Goal: Find specific page/section: Find specific page/section

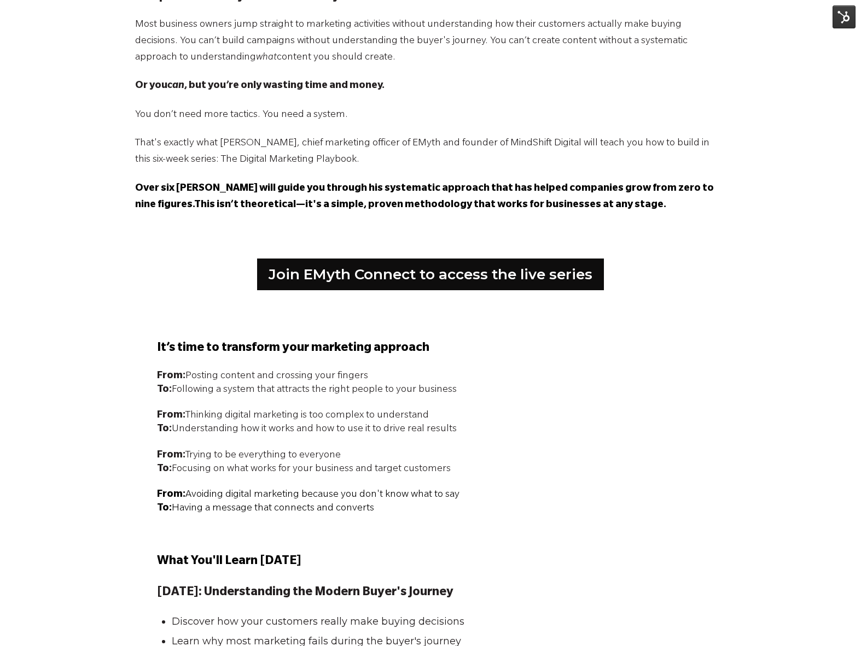
scroll to position [567, 0]
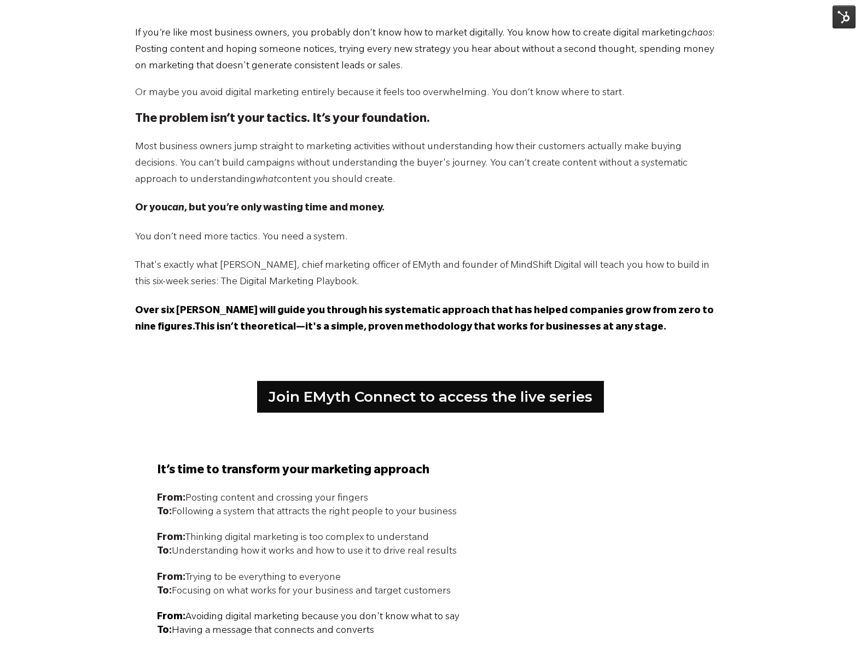
click at [847, 22] on img at bounding box center [843, 16] width 23 height 23
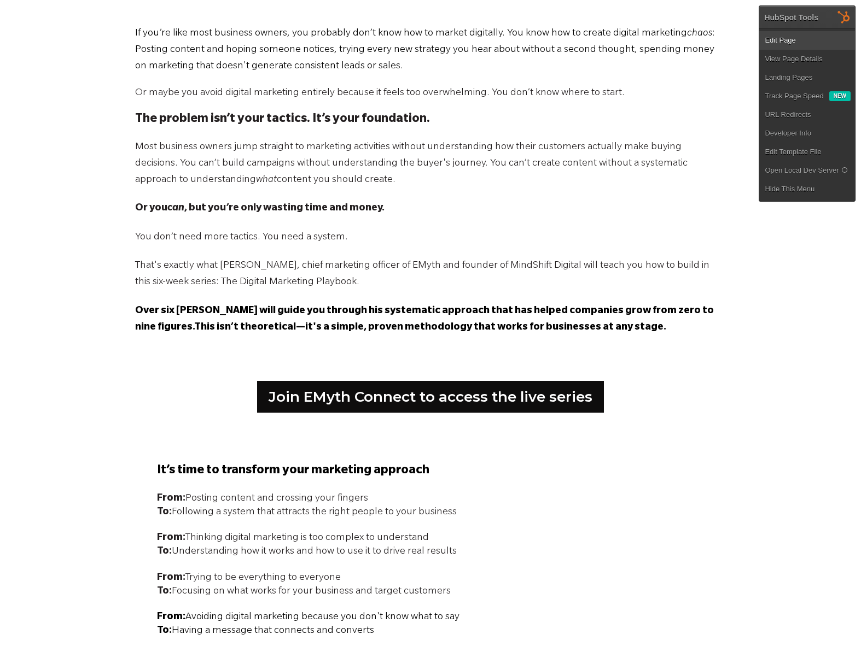
click at [833, 42] on link "Edit Page" at bounding box center [807, 40] width 96 height 19
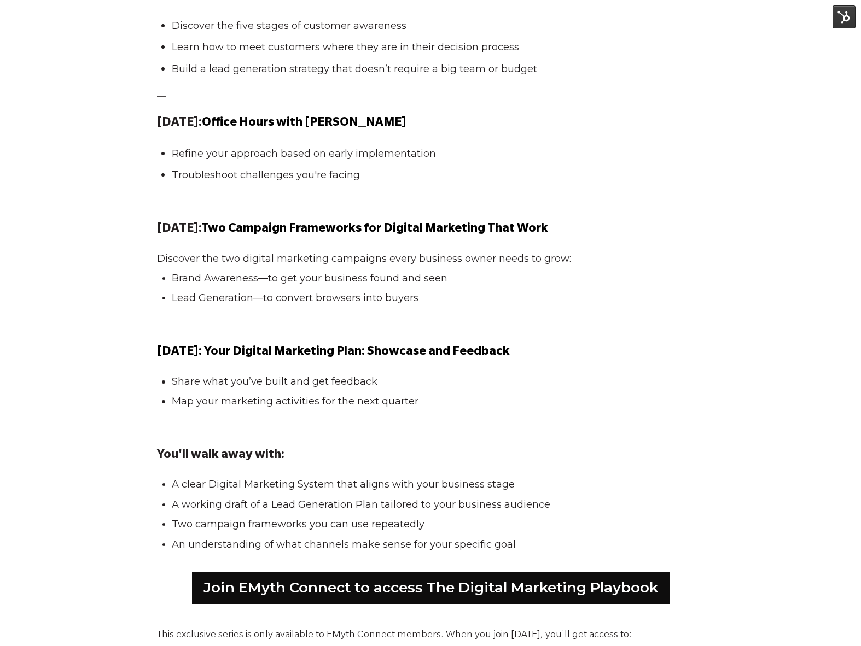
scroll to position [1931, 0]
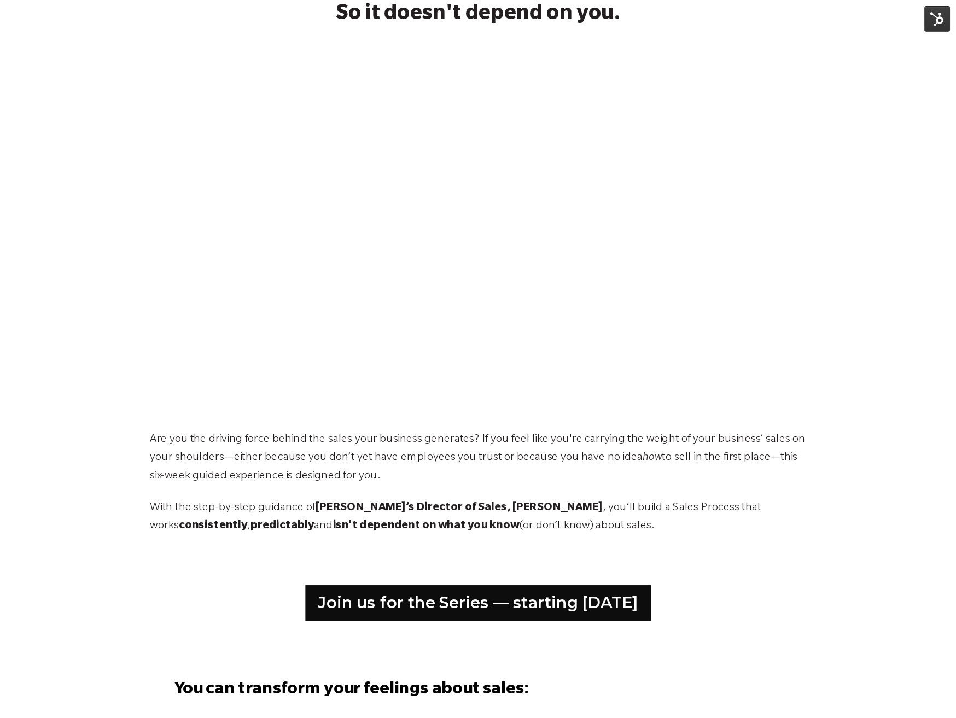
scroll to position [127, 0]
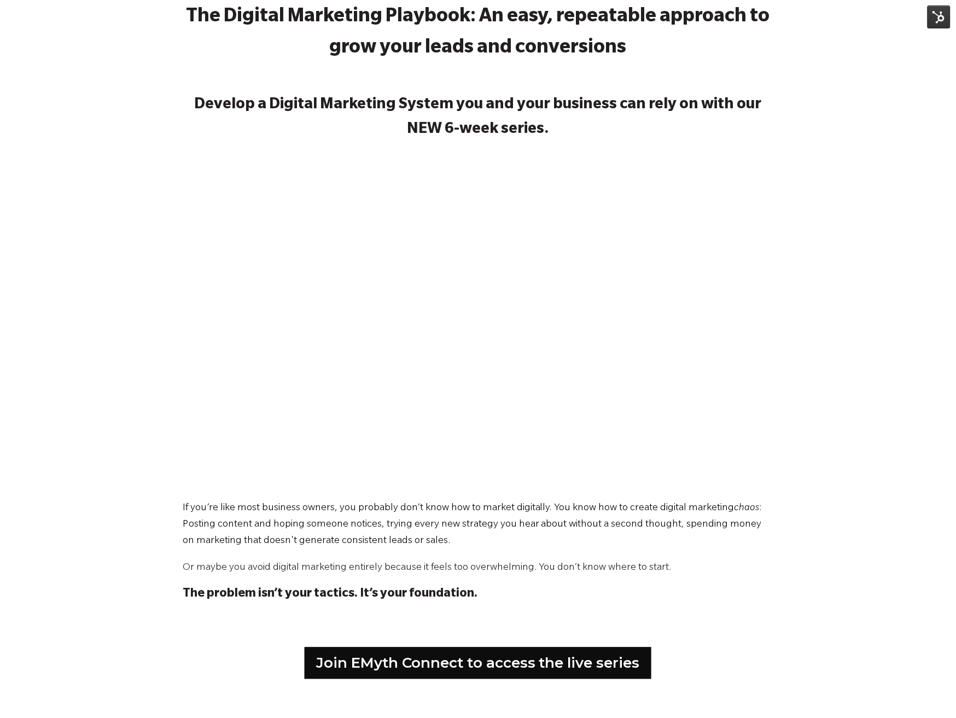
scroll to position [90, 0]
